Goal: Find contact information: Find contact information

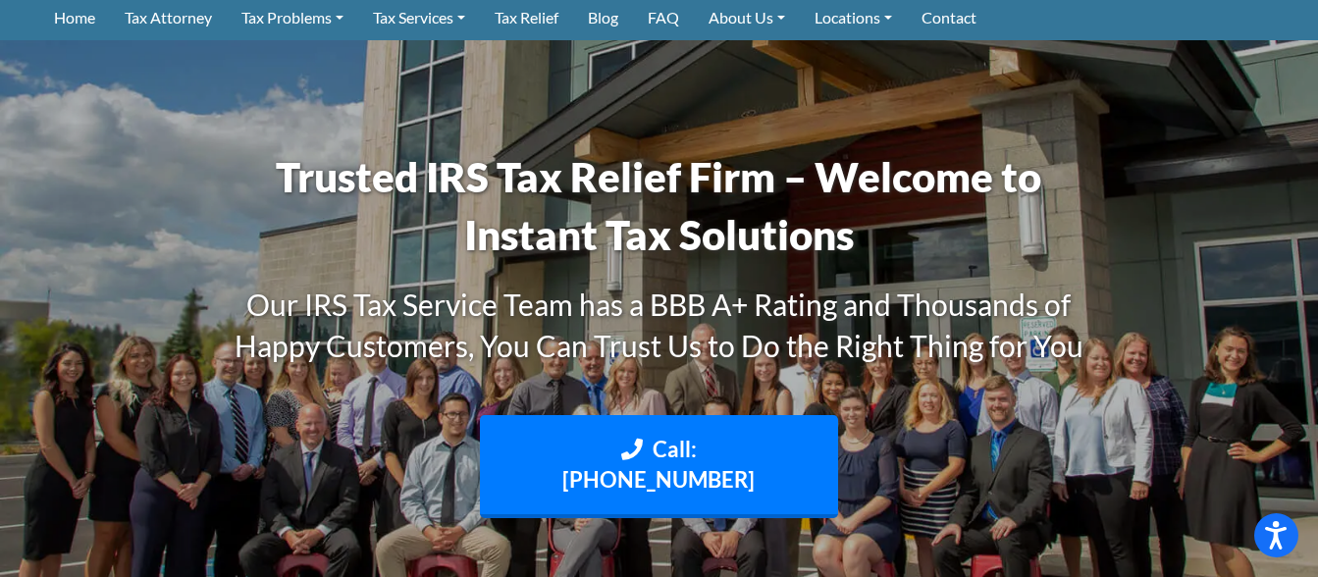
scroll to position [607, 0]
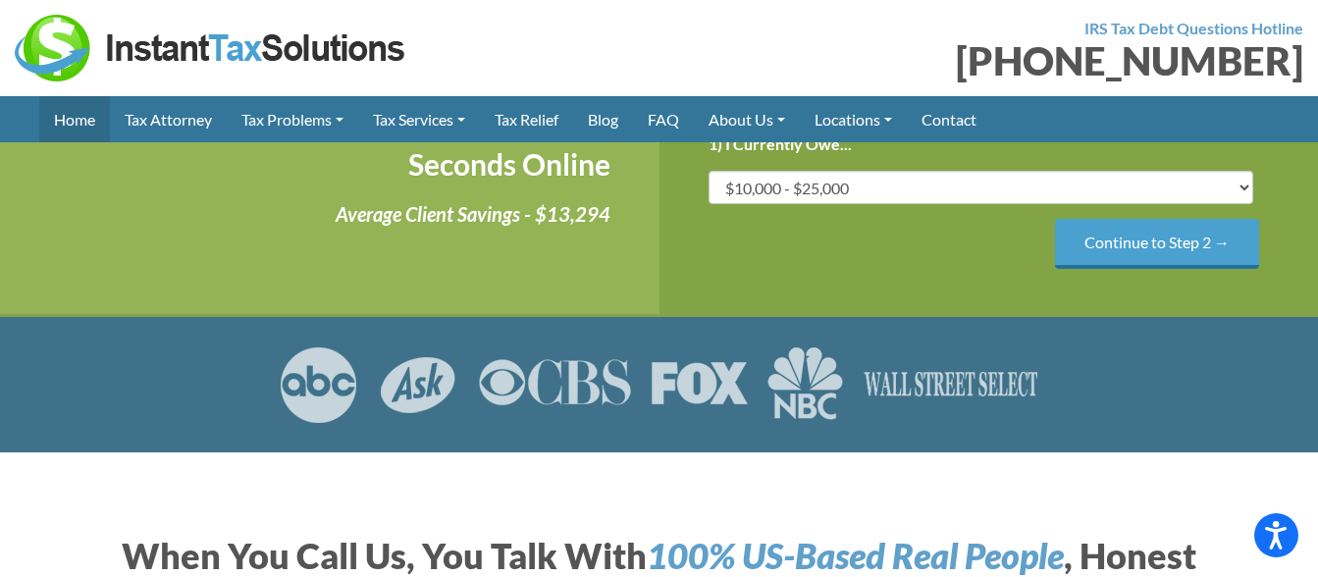
click at [56, 120] on link "Home" at bounding box center [74, 119] width 71 height 46
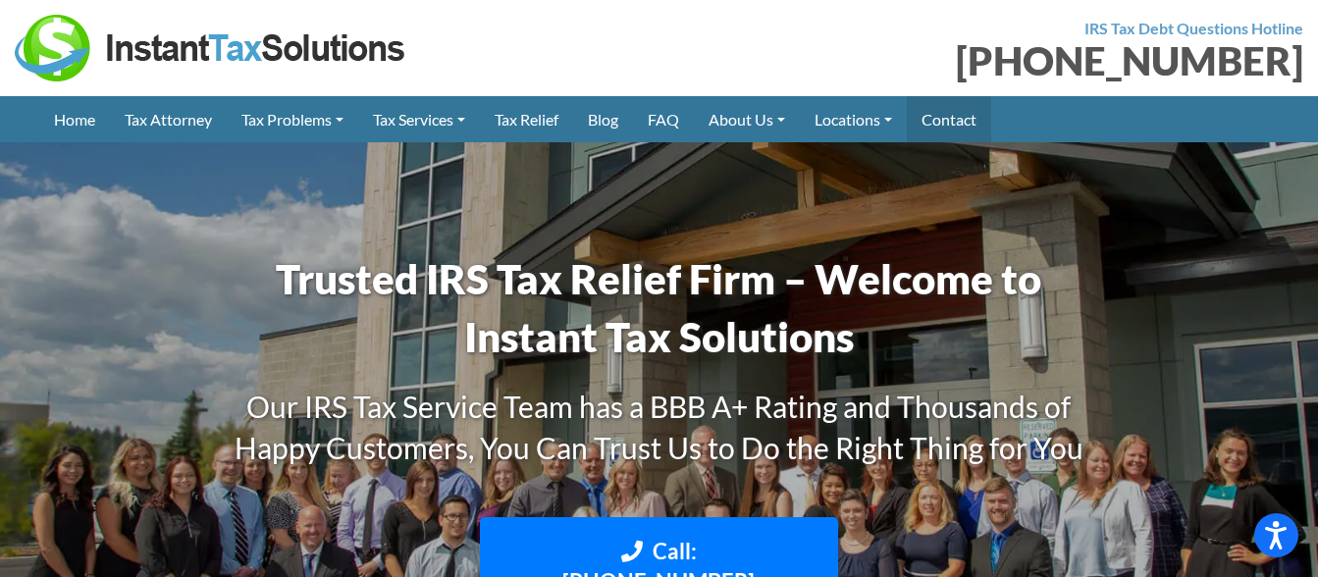
click at [953, 118] on link "Contact" at bounding box center [949, 119] width 84 height 46
